Goal: Transaction & Acquisition: Purchase product/service

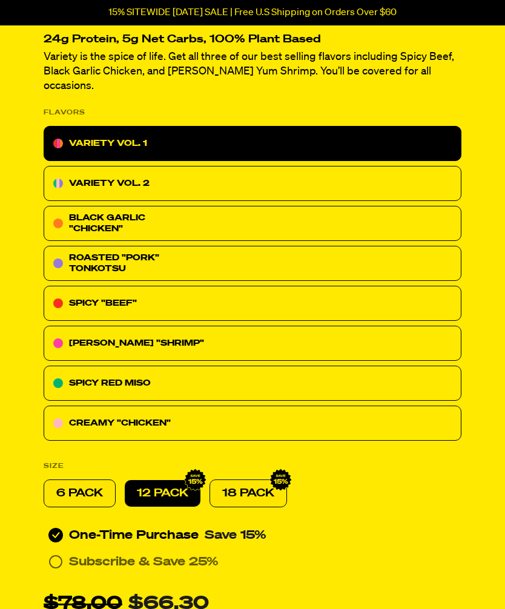
click at [333, 418] on div "CREAMY "CHICKEN"" at bounding box center [253, 423] width 418 height 35
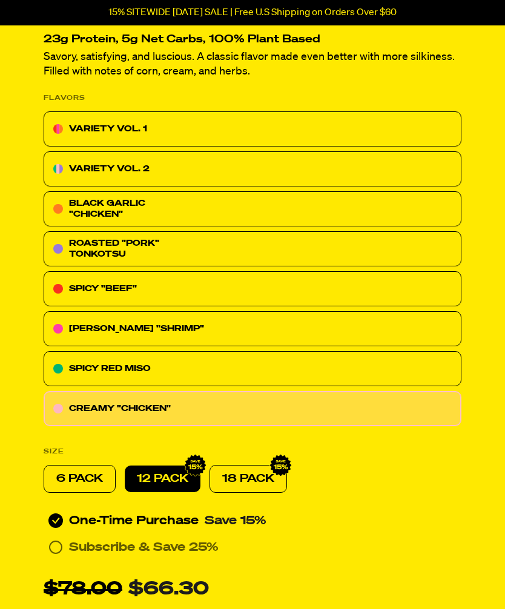
scroll to position [326, 0]
click at [347, 407] on div "CREAMY "CHICKEN"" at bounding box center [253, 408] width 418 height 35
click at [84, 479] on p "6 PACK" at bounding box center [79, 478] width 47 height 15
radio input "true"
radio input "false"
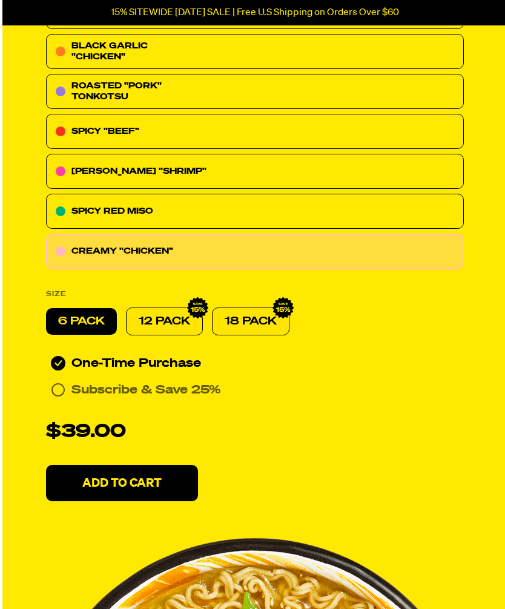
scroll to position [560, 0]
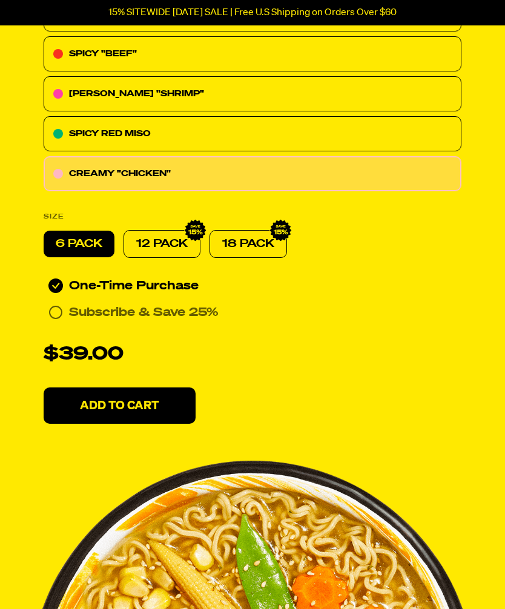
click at [166, 411] on button "Add To Cart" at bounding box center [120, 406] width 152 height 36
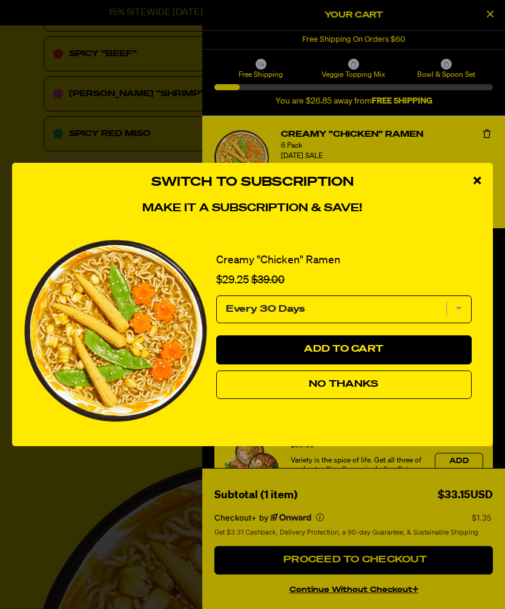
click at [483, 189] on div "close modal" at bounding box center [476, 181] width 31 height 36
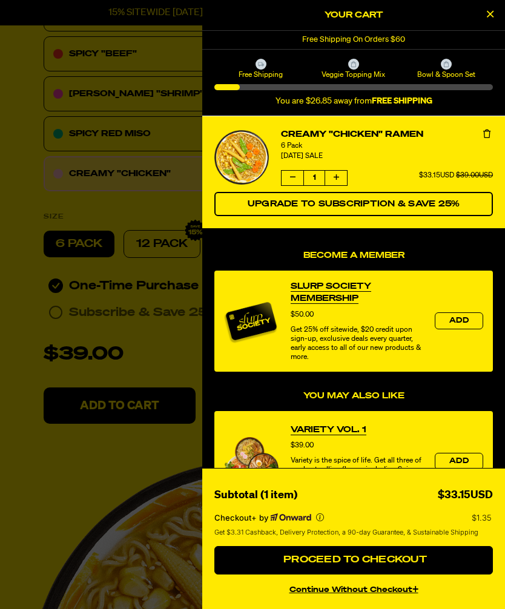
click at [482, 189] on li "Creamy "Chicken" Ramen 6 Pack [DATE] SALE Quantity of Creamy "Chicken" Ramen 1 …" at bounding box center [353, 172] width 278 height 112
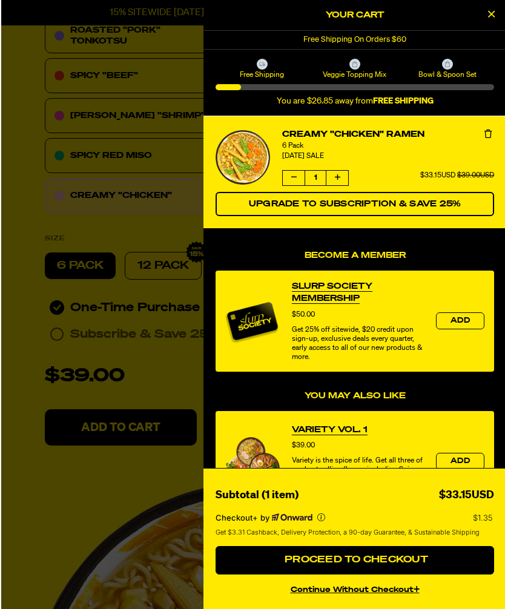
scroll to position [538, 0]
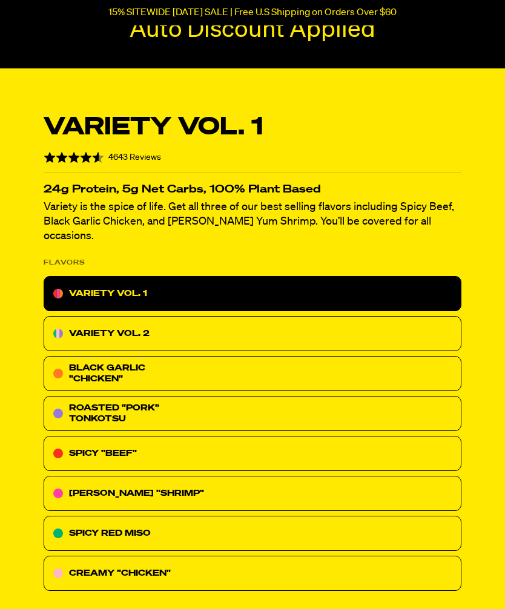
scroll to position [228, 0]
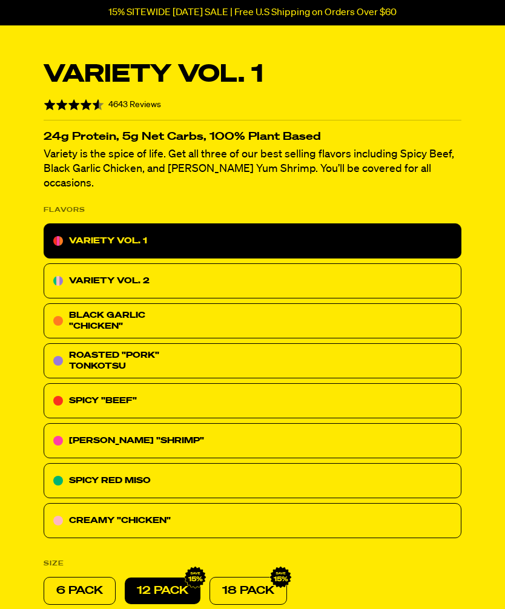
click at [330, 506] on div "CREAMY "CHICKEN"" at bounding box center [253, 520] width 418 height 35
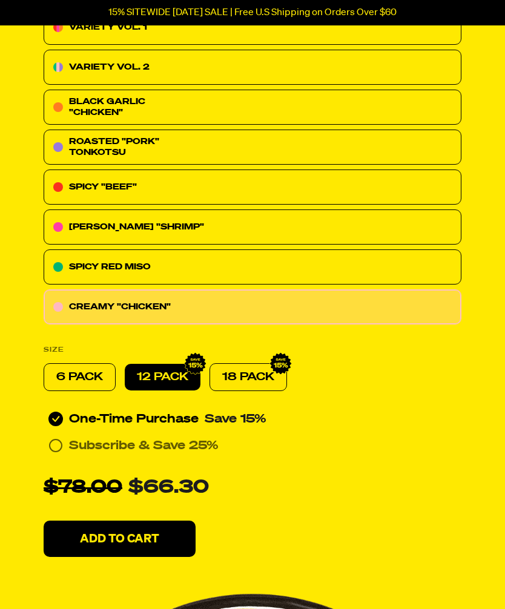
scroll to position [417, 0]
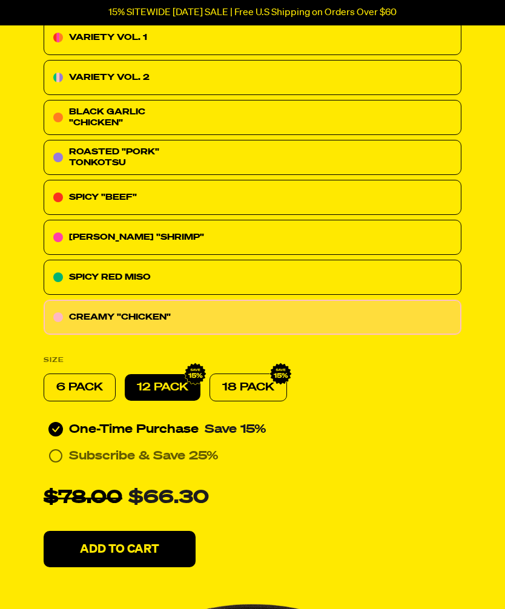
click at [89, 391] on p "6 PACK" at bounding box center [79, 387] width 47 height 15
radio input "true"
radio input "false"
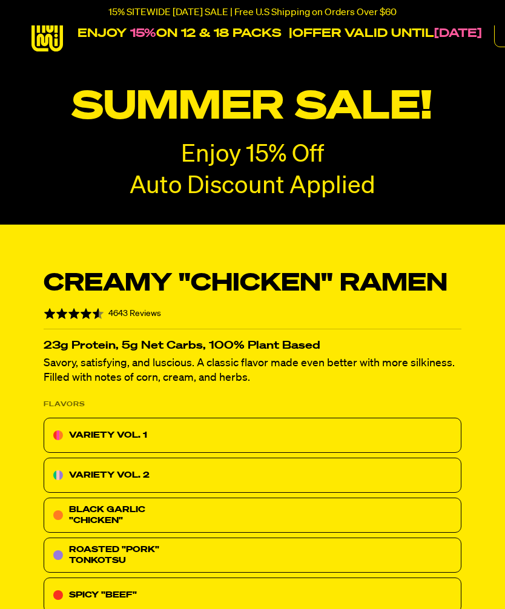
scroll to position [0, 0]
